Goal: Check status

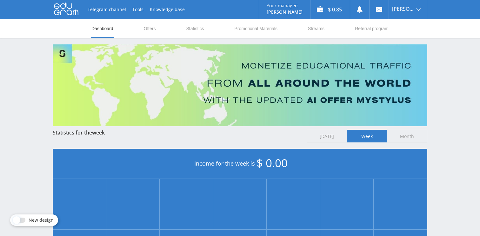
click at [404, 138] on span "Month" at bounding box center [407, 136] width 40 height 13
click at [0, 0] on input "Month" at bounding box center [0, 0] width 0 height 0
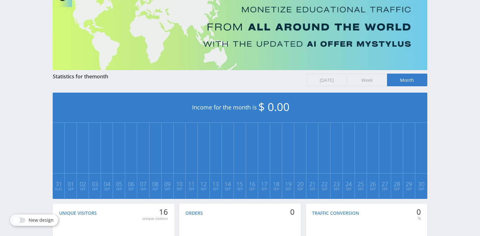
scroll to position [141, 0]
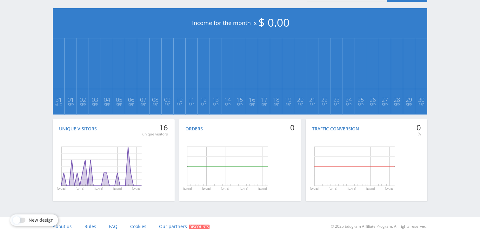
click at [146, 159] on rect "A chart." at bounding box center [101, 165] width 122 height 63
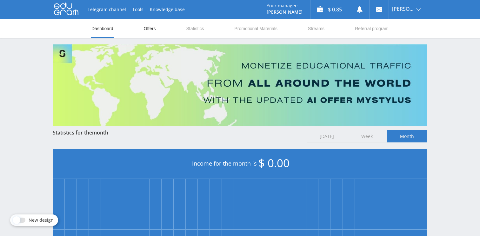
click at [153, 33] on link "Offers" at bounding box center [149, 28] width 13 height 19
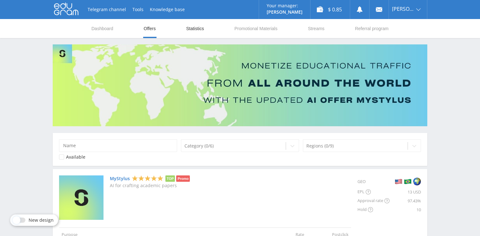
click at [202, 29] on link "Statistics" at bounding box center [194, 28] width 19 height 19
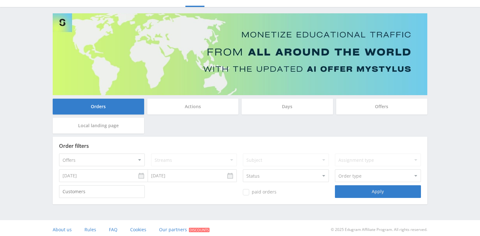
scroll to position [34, 0]
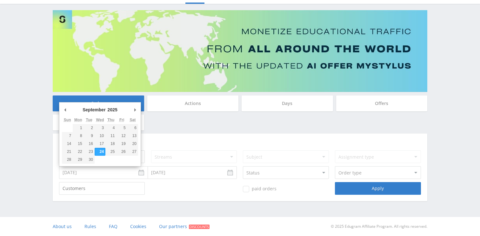
click at [108, 174] on input "[DATE]" at bounding box center [103, 172] width 89 height 13
type input "[DATE]"
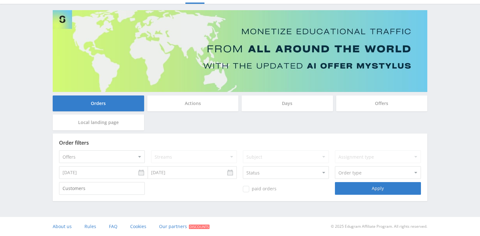
click at [201, 170] on input "[DATE]" at bounding box center [192, 172] width 89 height 13
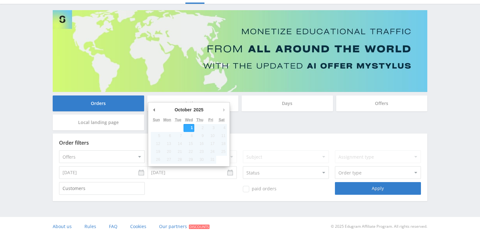
click at [157, 110] on div "October January February March April May June July August September October Nov…" at bounding box center [189, 110] width 76 height 11
click at [217, 192] on div "paid orders Apply" at bounding box center [240, 188] width 362 height 13
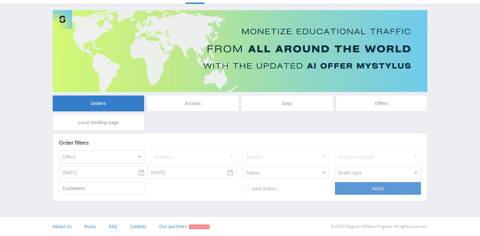
click at [385, 188] on div "Apply" at bounding box center [378, 188] width 86 height 13
click at [348, 189] on div "Apply" at bounding box center [378, 188] width 86 height 13
click at [376, 187] on div "Apply" at bounding box center [378, 188] width 86 height 13
